Goal: Information Seeking & Learning: Learn about a topic

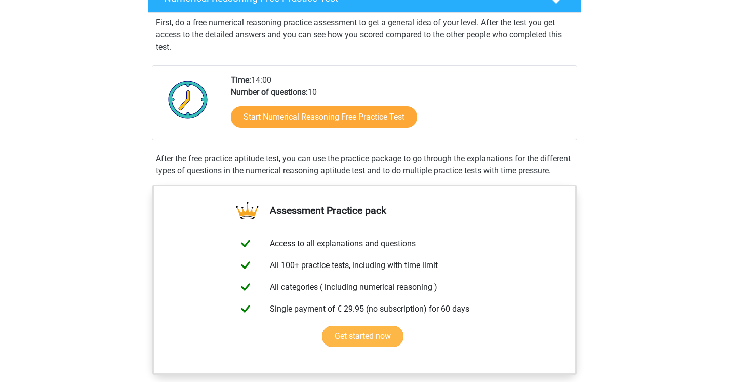
scroll to position [155, 0]
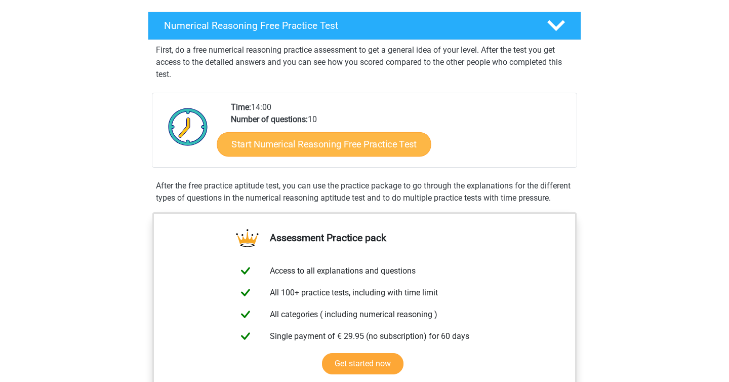
click at [352, 154] on link "Start Numerical Reasoning Free Practice Test" at bounding box center [324, 144] width 214 height 24
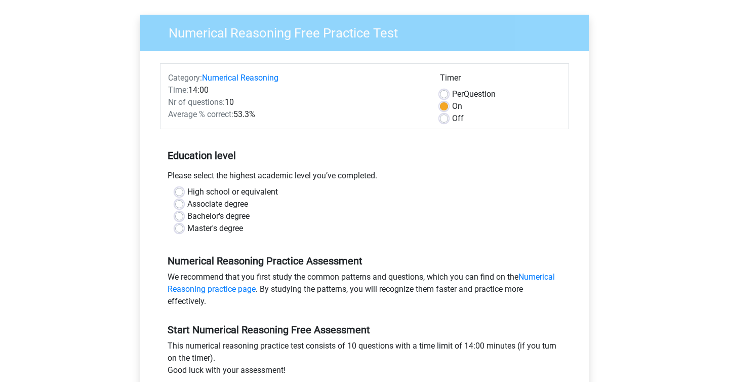
scroll to position [70, 0]
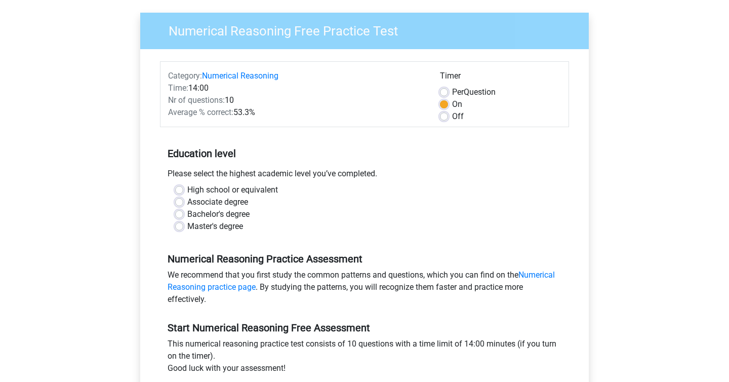
click at [452, 118] on label "Off" at bounding box center [458, 116] width 12 height 12
click at [445, 118] on input "Off" at bounding box center [444, 115] width 8 height 10
radio input "true"
click at [452, 102] on label "On" at bounding box center [457, 104] width 10 height 12
click at [446, 102] on input "On" at bounding box center [444, 103] width 8 height 10
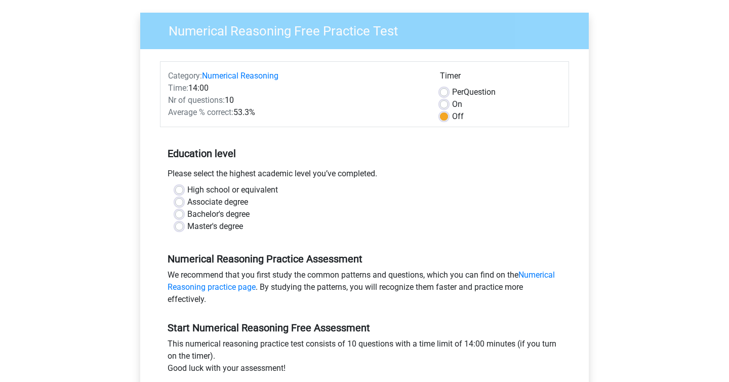
radio input "true"
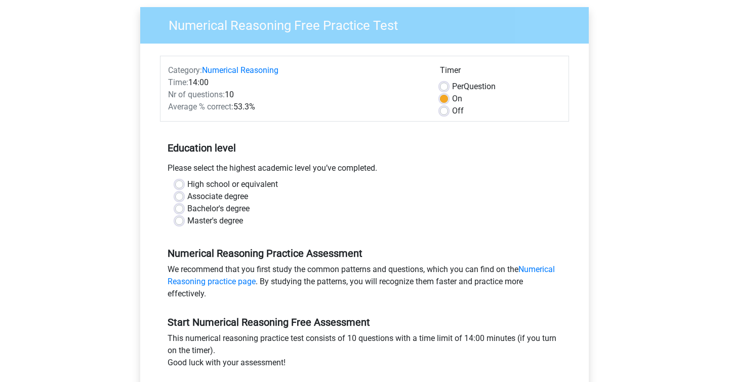
scroll to position [63, 0]
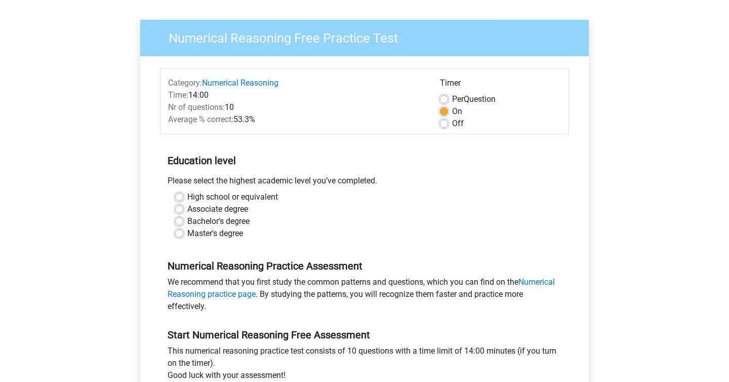
click at [452, 123] on label "Off" at bounding box center [458, 123] width 12 height 12
click at [445, 123] on input "Off" at bounding box center [444, 122] width 8 height 10
radio input "true"
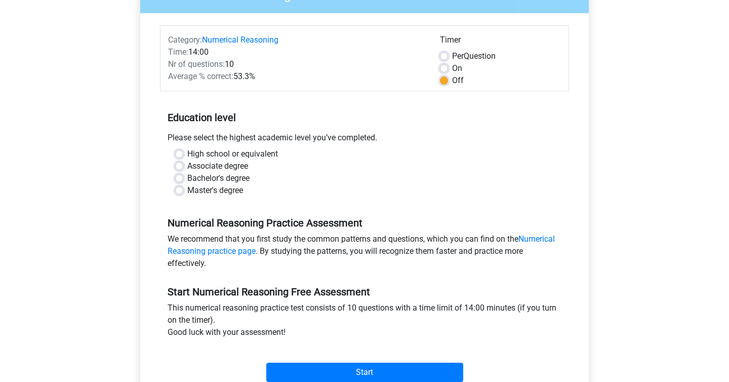
scroll to position [113, 0]
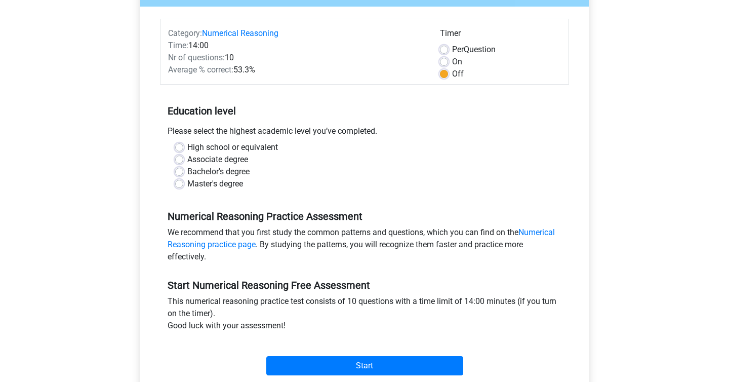
click at [187, 171] on label "Bachelor's degree" at bounding box center [218, 172] width 62 height 12
click at [180, 171] on input "Bachelor's degree" at bounding box center [179, 171] width 8 height 10
radio input "true"
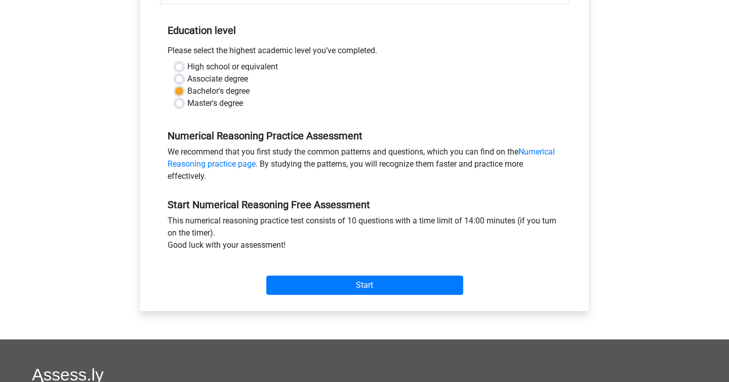
scroll to position [200, 0]
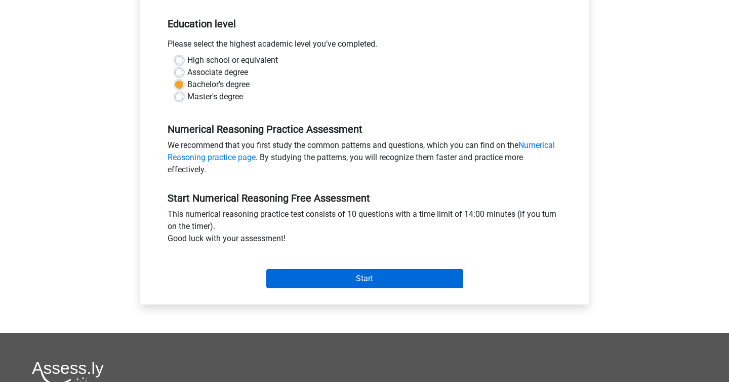
click at [373, 288] on input "Start" at bounding box center [364, 278] width 197 height 19
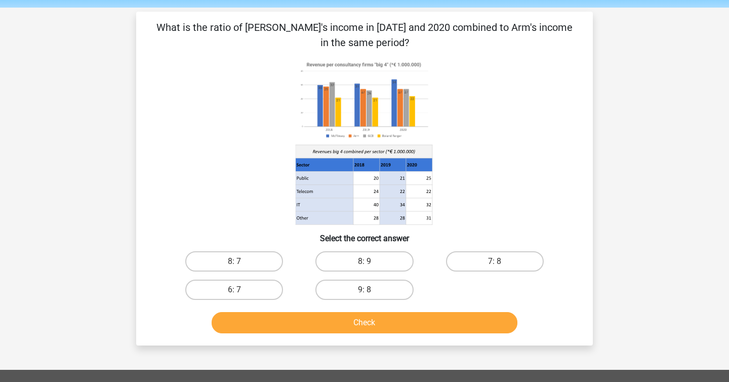
scroll to position [33, 0]
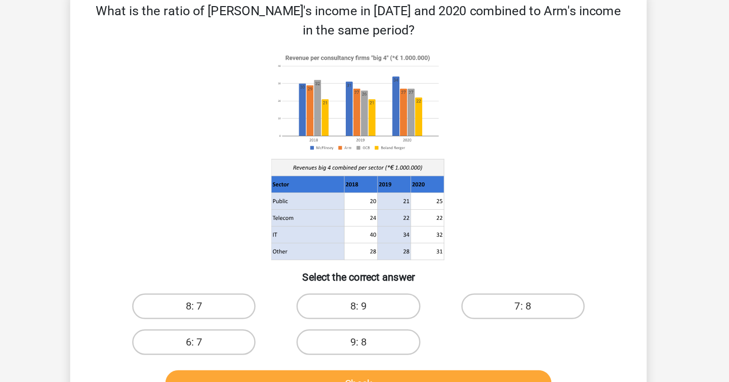
click at [234, 263] on input "8: 7" at bounding box center [237, 266] width 7 height 7
radio input "true"
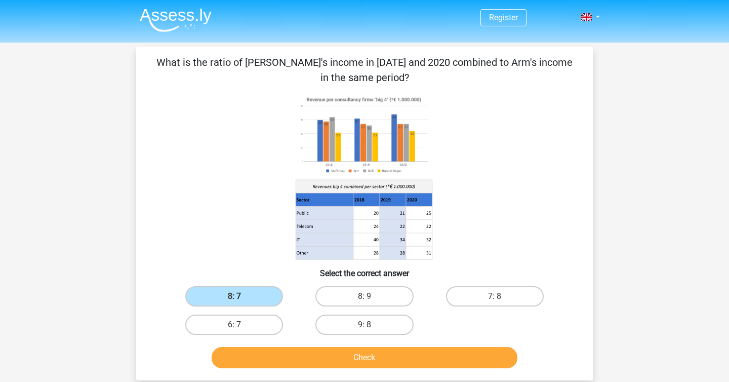
click at [437, 352] on button "Check" at bounding box center [365, 357] width 306 height 21
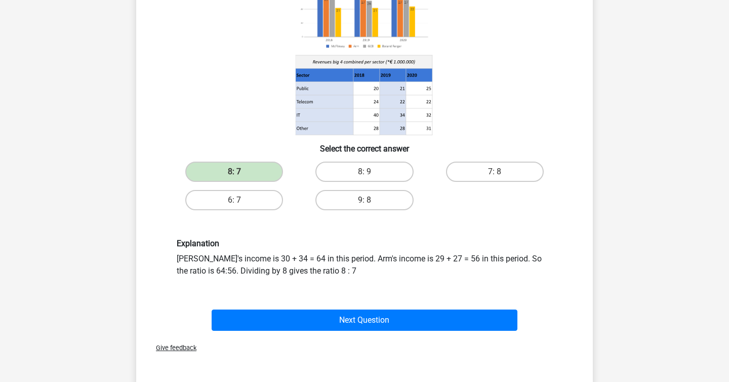
scroll to position [118, 0]
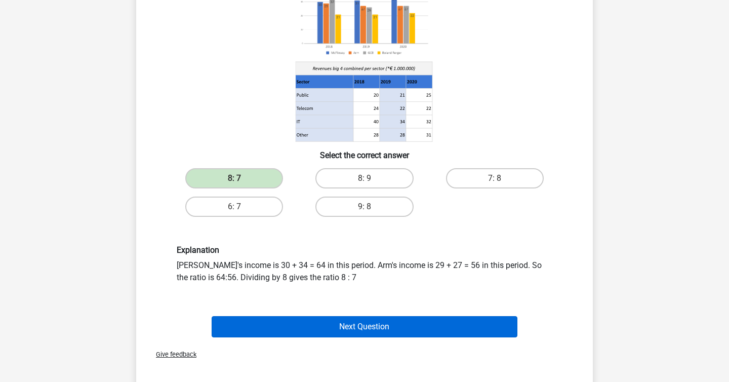
click at [408, 329] on button "Next Question" at bounding box center [365, 326] width 306 height 21
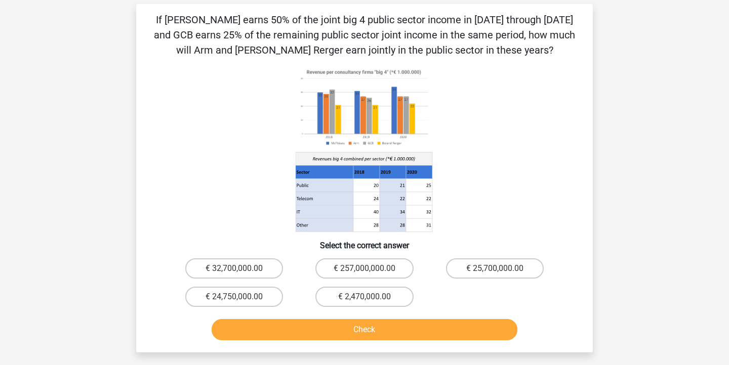
scroll to position [71, 0]
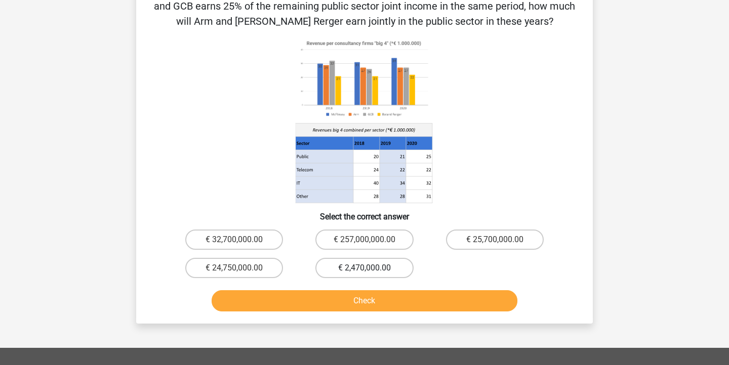
click at [385, 264] on label "€ 2,470,000.00" at bounding box center [364, 268] width 98 height 20
click at [371, 268] on input "€ 2,470,000.00" at bounding box center [367, 271] width 7 height 7
radio input "true"
click at [387, 297] on button "Check" at bounding box center [365, 301] width 306 height 21
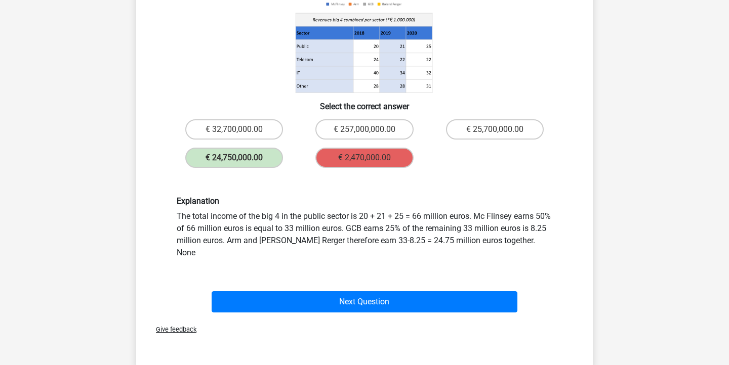
scroll to position [186, 0]
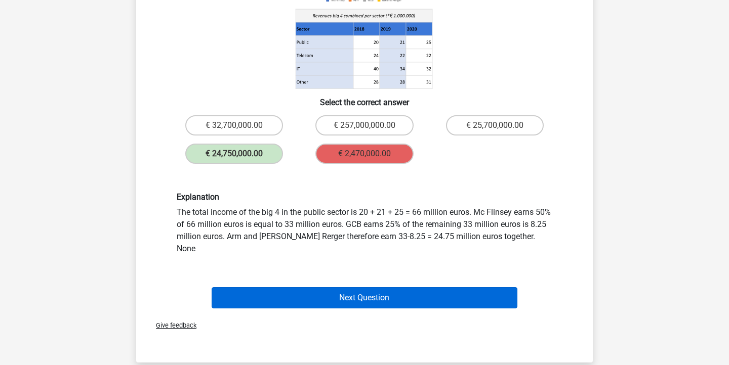
click at [394, 289] on button "Next Question" at bounding box center [365, 298] width 306 height 21
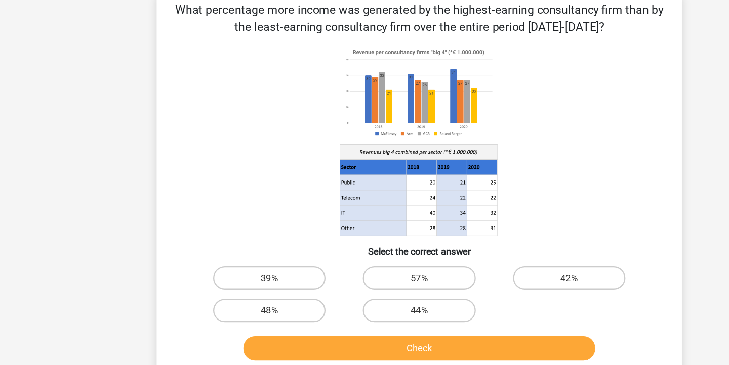
scroll to position [8, 0]
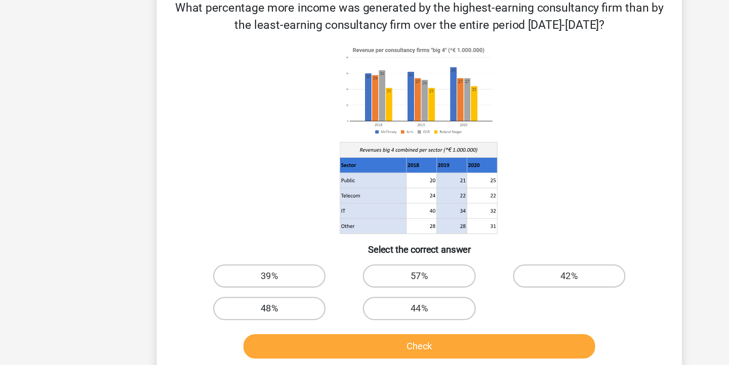
click at [226, 306] on label "48%" at bounding box center [234, 316] width 98 height 20
click at [234, 316] on input "48%" at bounding box center [237, 319] width 7 height 7
radio input "true"
click at [378, 339] on button "Check" at bounding box center [365, 349] width 306 height 21
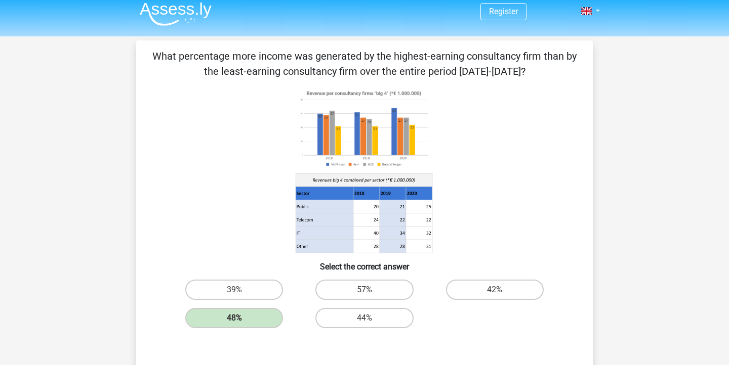
scroll to position [0, 0]
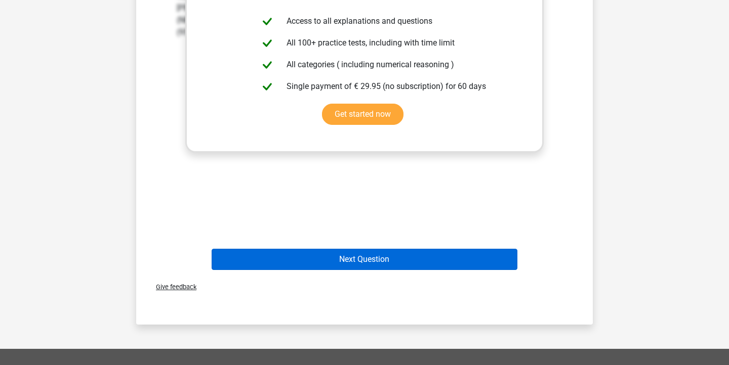
click at [387, 258] on button "Next Question" at bounding box center [365, 259] width 306 height 21
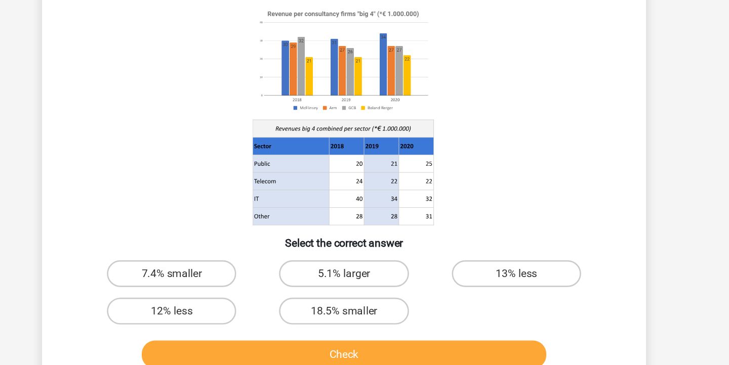
click at [364, 281] on input "5.1% larger" at bounding box center [367, 284] width 7 height 7
radio input "true"
click at [273, 332] on button "Check" at bounding box center [365, 342] width 306 height 21
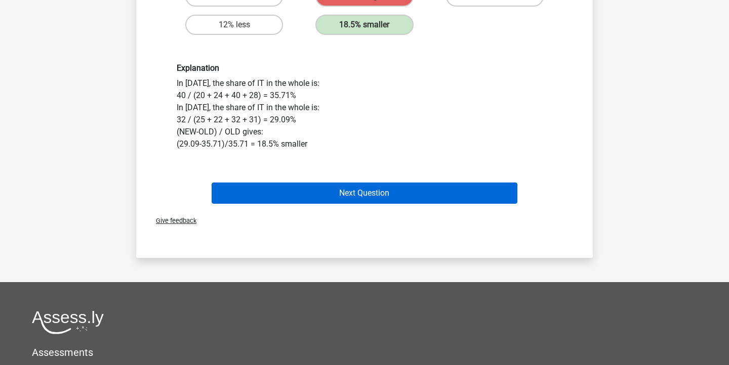
click at [379, 195] on button "Next Question" at bounding box center [365, 193] width 306 height 21
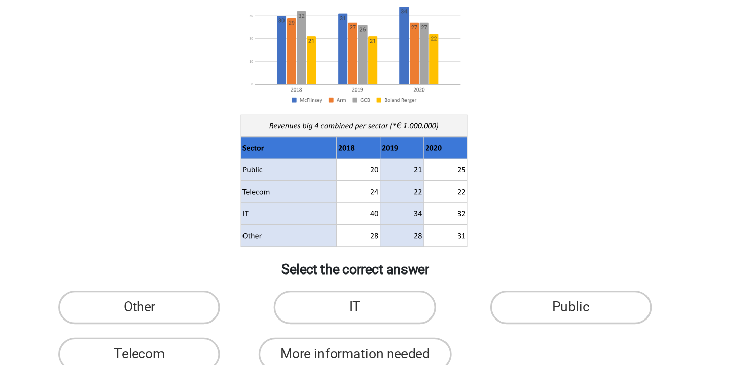
scroll to position [14, 0]
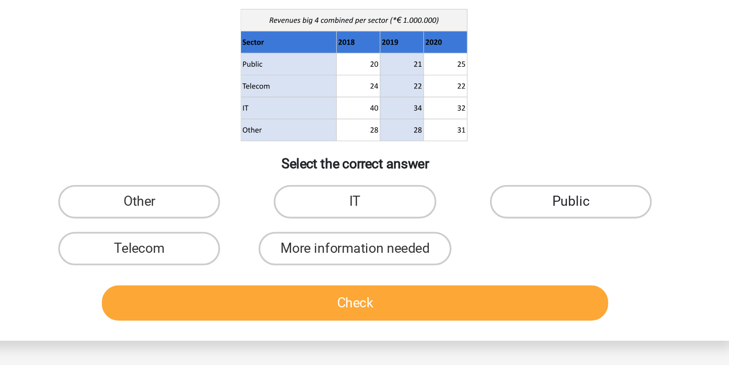
click at [446, 257] on label "Public" at bounding box center [495, 267] width 98 height 20
click at [495, 267] on input "Public" at bounding box center [498, 270] width 7 height 7
radio input "true"
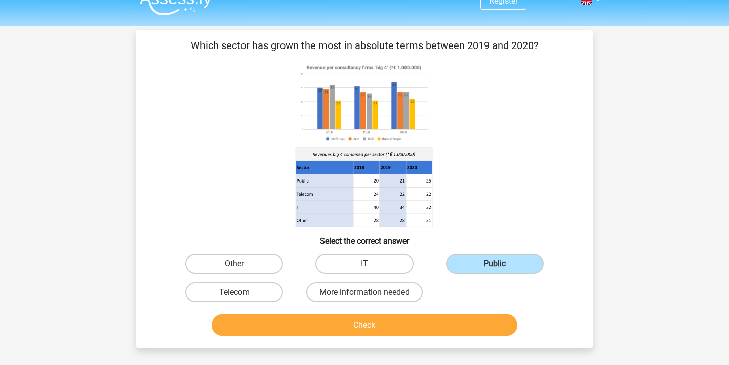
scroll to position [16, 0]
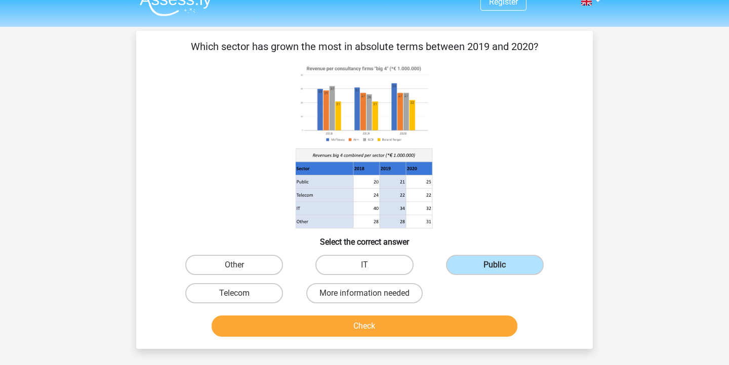
click at [369, 330] on button "Check" at bounding box center [365, 326] width 306 height 21
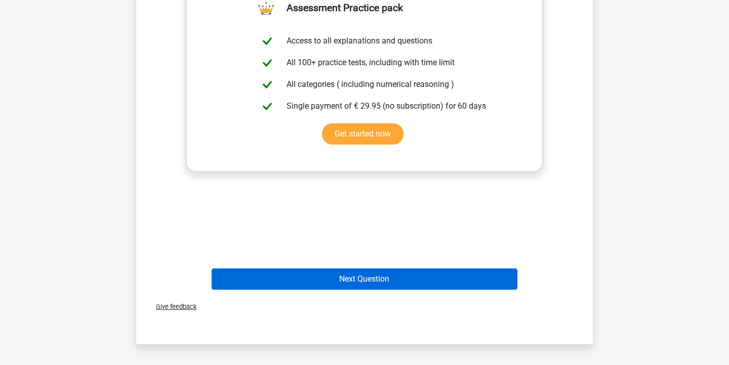
click at [379, 274] on button "Next Question" at bounding box center [365, 279] width 306 height 21
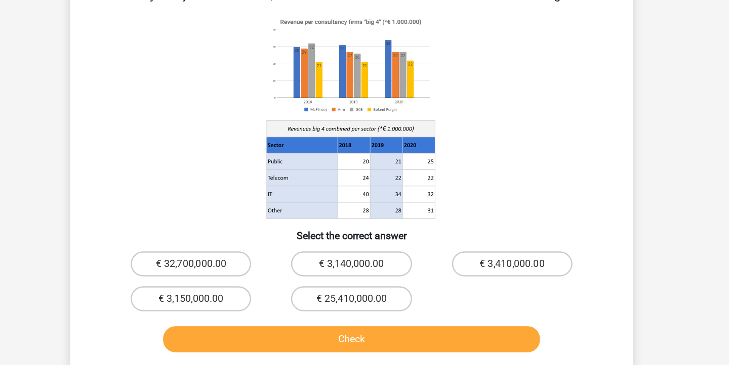
scroll to position [17, 0]
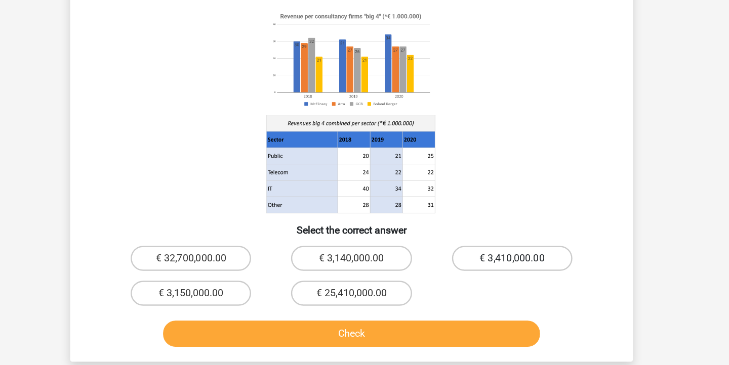
click at [446, 269] on label "€ 3,410,000.00" at bounding box center [495, 279] width 98 height 20
click at [495, 279] on input "€ 3,410,000.00" at bounding box center [498, 282] width 7 height 7
radio input "true"
click at [378, 330] on div "Check" at bounding box center [364, 342] width 391 height 25
click at [382, 330] on button "Check" at bounding box center [365, 340] width 306 height 21
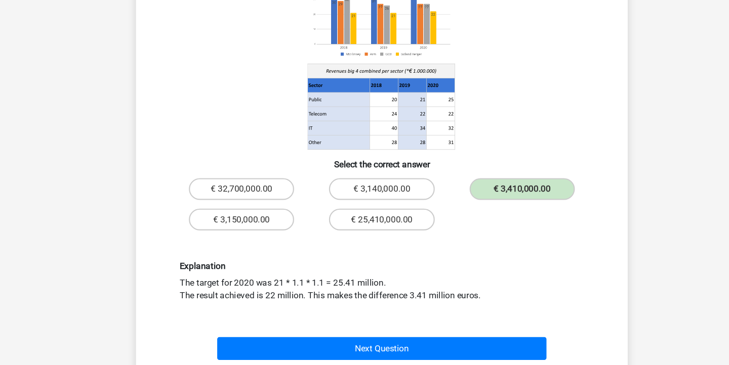
scroll to position [113, 0]
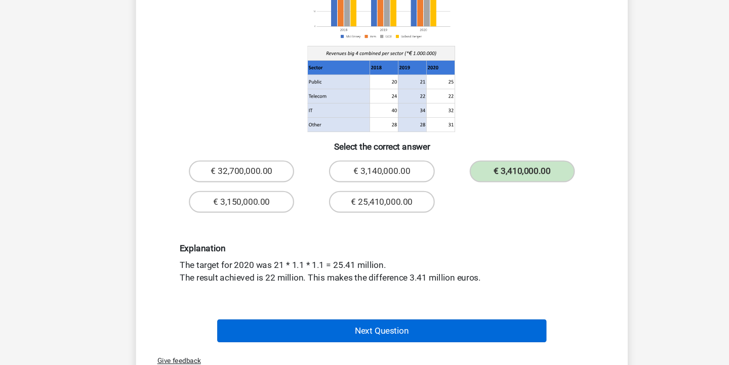
click at [390, 320] on button "Next Question" at bounding box center [365, 330] width 306 height 21
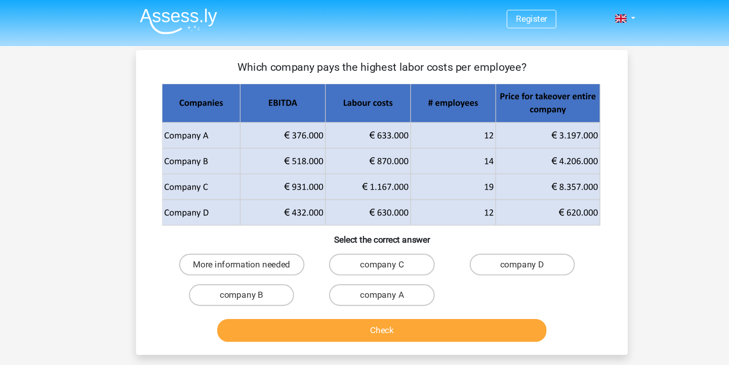
scroll to position [0, 0]
click at [384, 241] on label "company C" at bounding box center [364, 246] width 98 height 20
click at [371, 246] on input "company C" at bounding box center [367, 249] width 7 height 7
radio input "true"
click at [399, 306] on button "Check" at bounding box center [365, 307] width 306 height 21
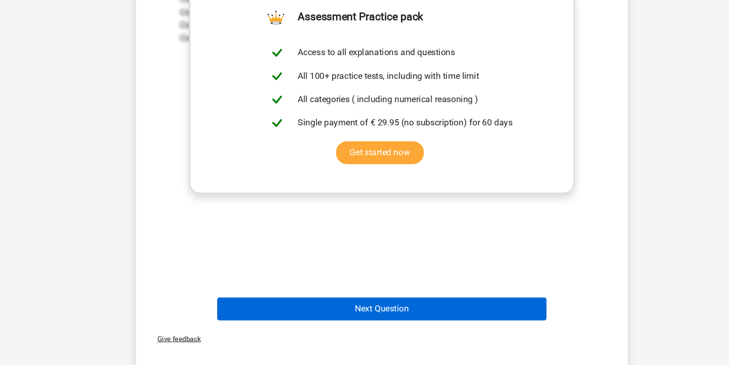
click at [384, 303] on button "Next Question" at bounding box center [365, 313] width 306 height 21
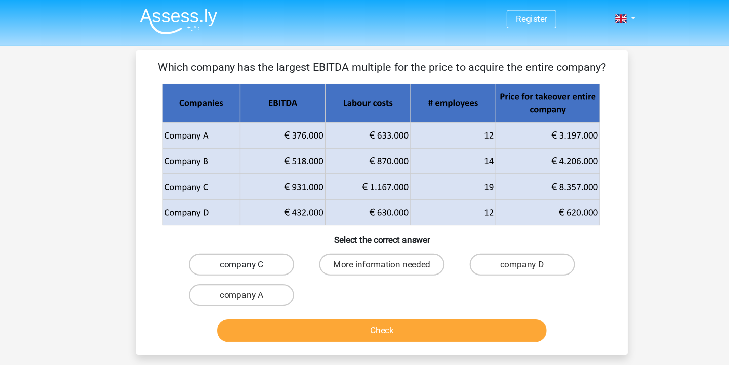
click at [245, 241] on label "company C" at bounding box center [234, 246] width 98 height 20
click at [241, 246] on input "company C" at bounding box center [237, 249] width 7 height 7
radio input "true"
click at [353, 304] on button "Check" at bounding box center [365, 307] width 306 height 21
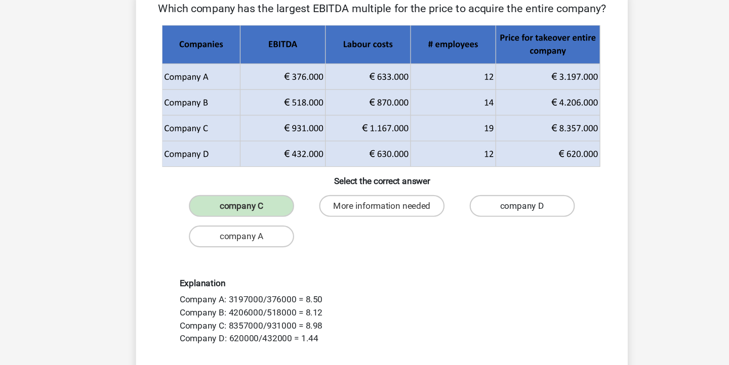
scroll to position [55, 0]
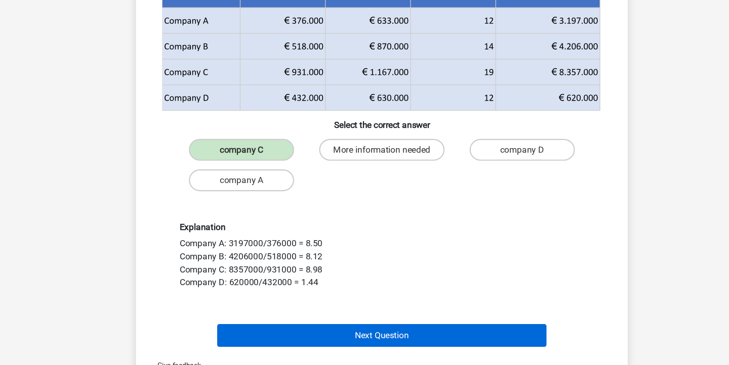
click at [389, 328] on button "Next Question" at bounding box center [365, 338] width 306 height 21
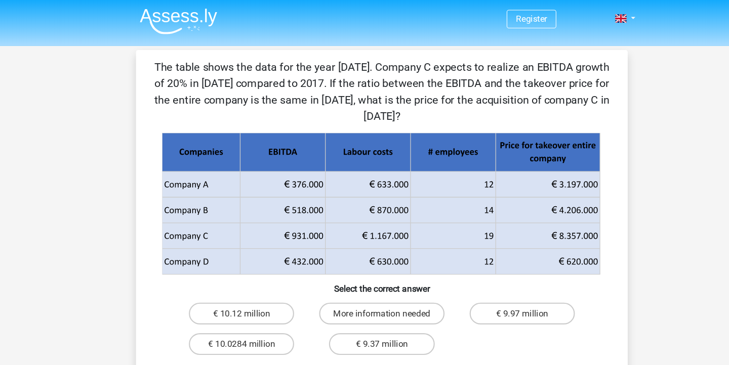
scroll to position [0, 0]
